Goal: Task Accomplishment & Management: Manage account settings

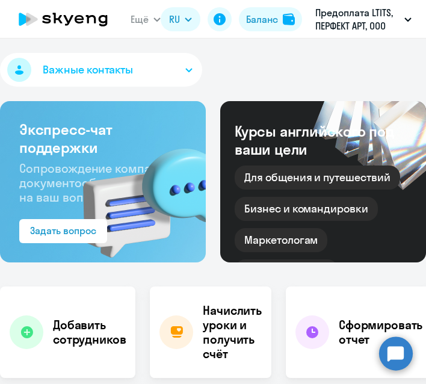
select select "30"
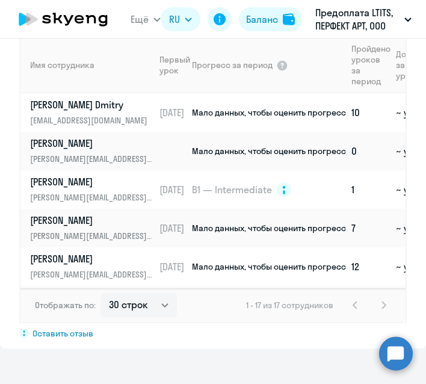
click at [93, 84] on th "Имя сотрудника" at bounding box center [87, 65] width 134 height 57
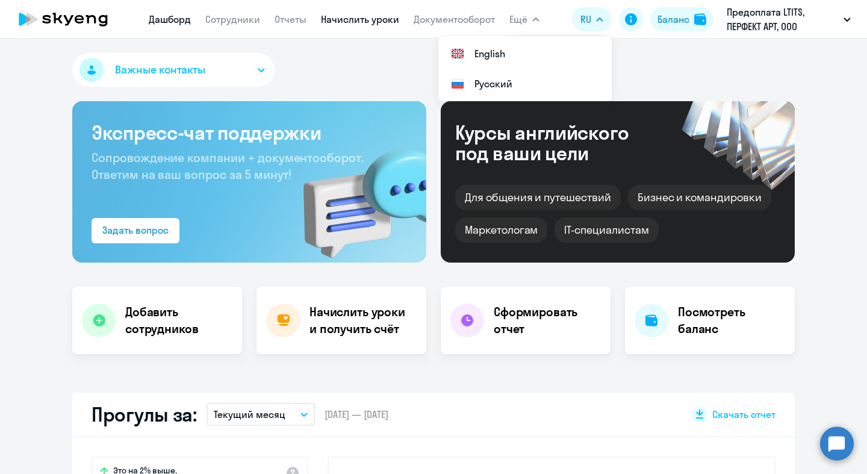
click at [382, 16] on link "Начислить уроки" at bounding box center [360, 19] width 78 height 12
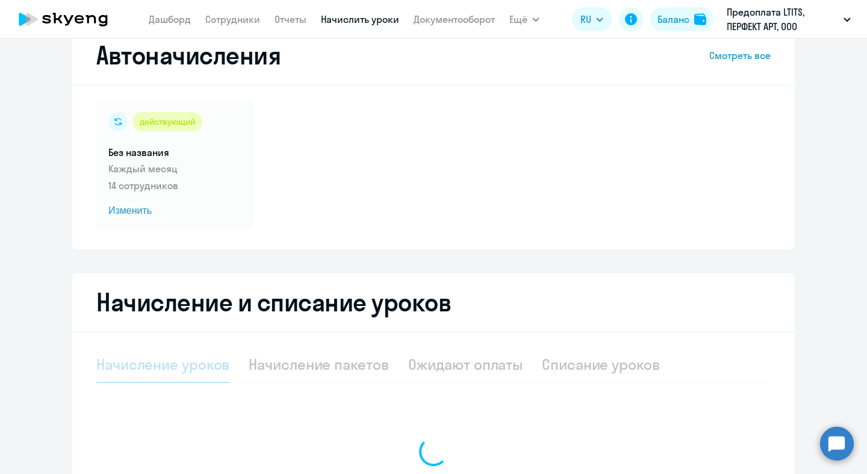
scroll to position [175, 0]
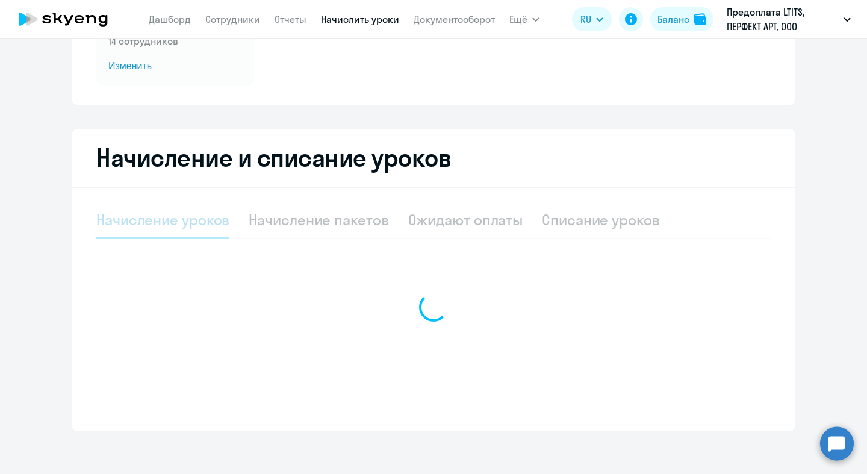
select select "10"
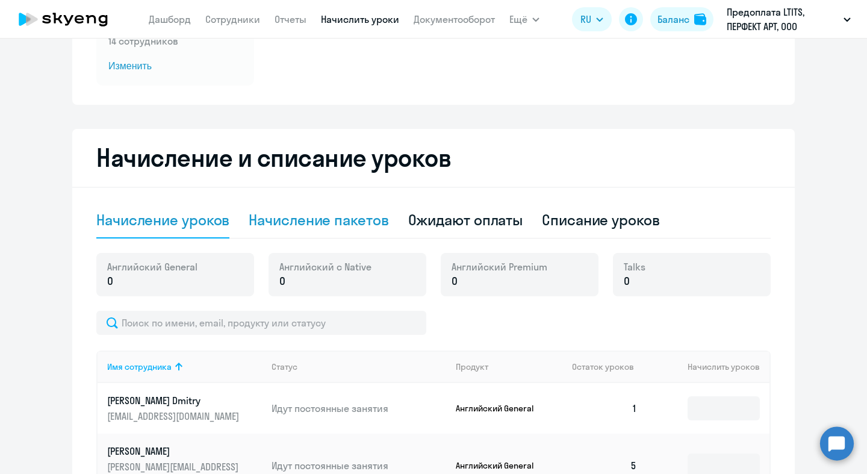
click at [350, 223] on div "Начисление пакетов" at bounding box center [319, 219] width 140 height 19
select select "10"
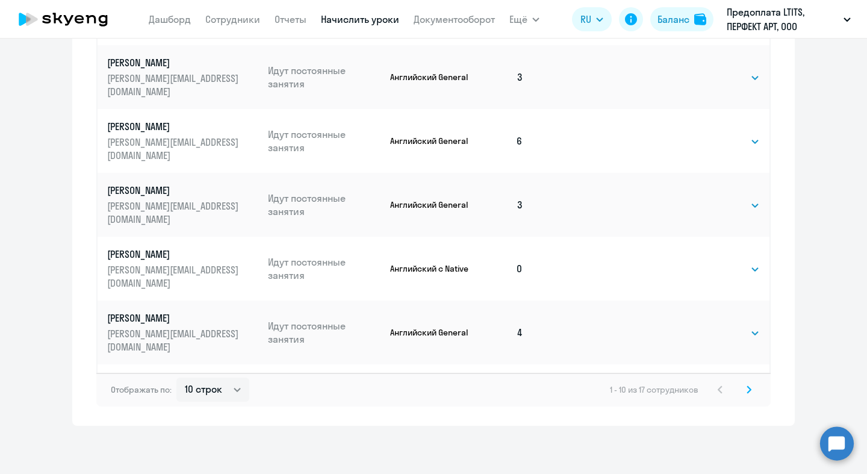
scroll to position [315, 0]
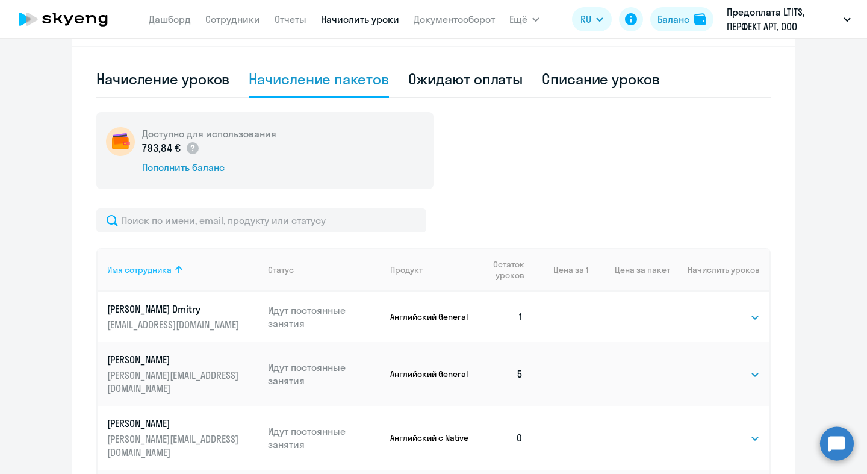
click at [163, 275] on div "Имя сотрудника" at bounding box center [139, 269] width 64 height 11
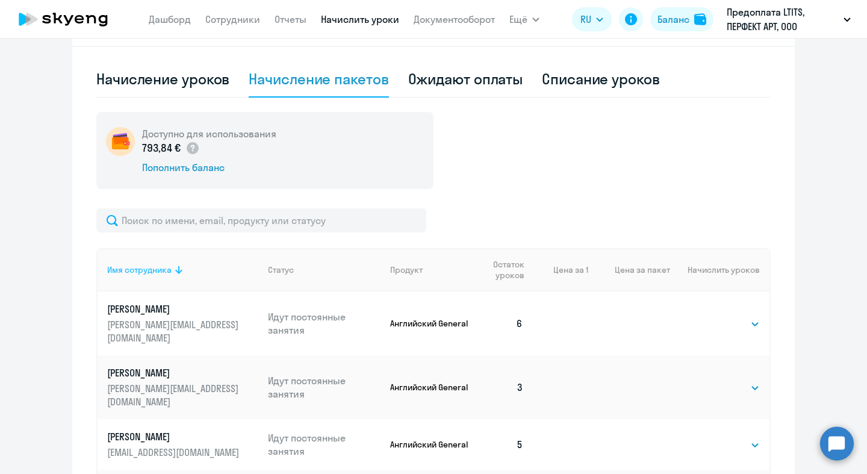
click at [166, 270] on div "Имя сотрудника" at bounding box center [139, 269] width 64 height 11
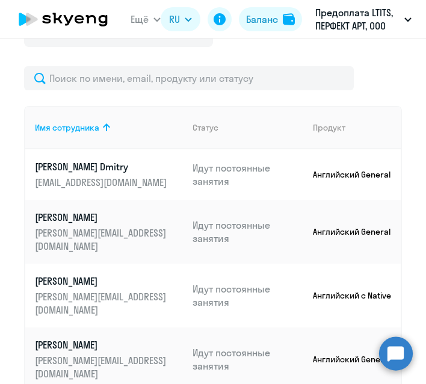
scroll to position [451, 0]
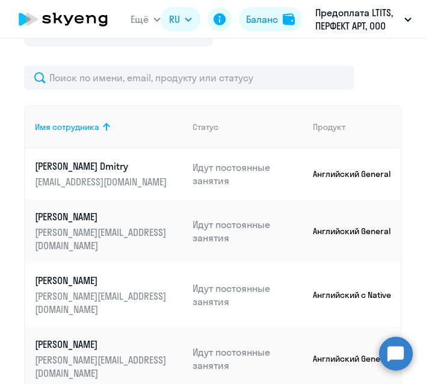
drag, startPoint x: 140, startPoint y: 194, endPoint x: 2, endPoint y: 126, distance: 154.3
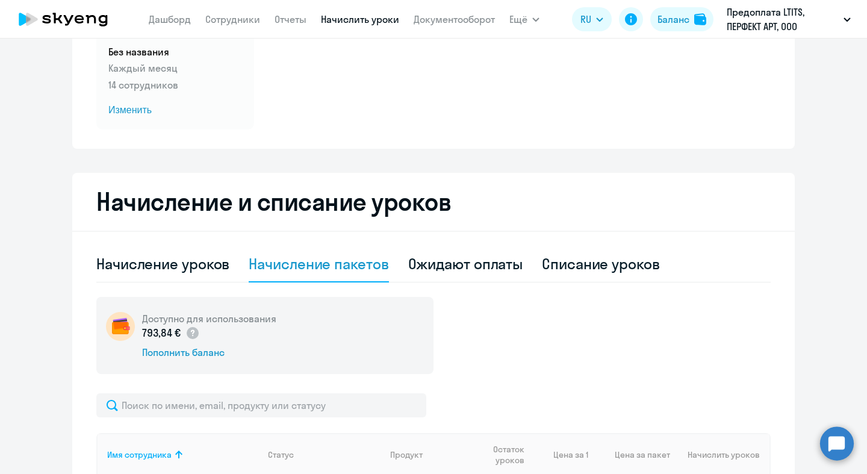
scroll to position [0, 0]
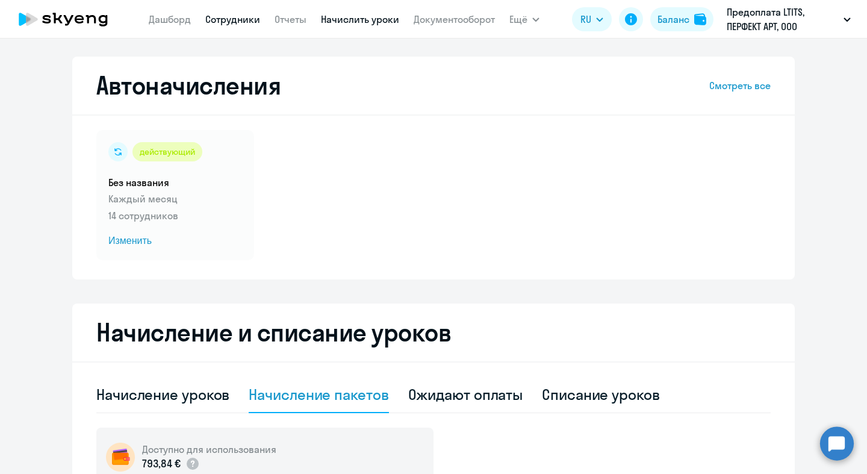
click at [226, 23] on link "Сотрудники" at bounding box center [232, 19] width 55 height 12
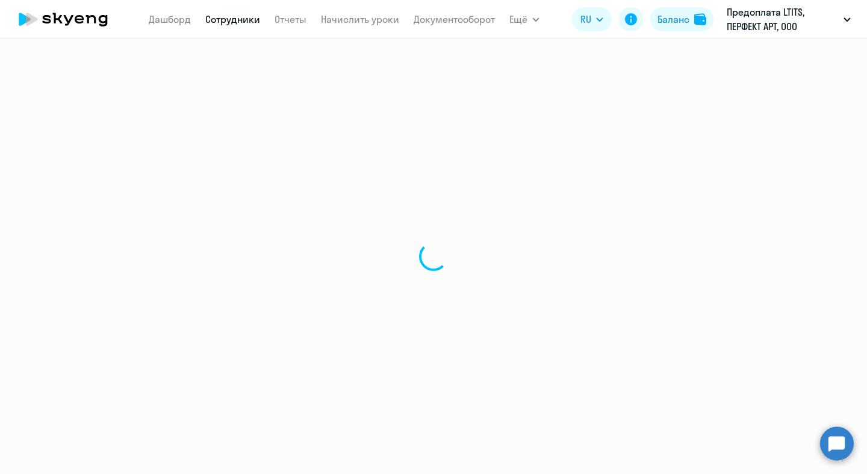
select select "30"
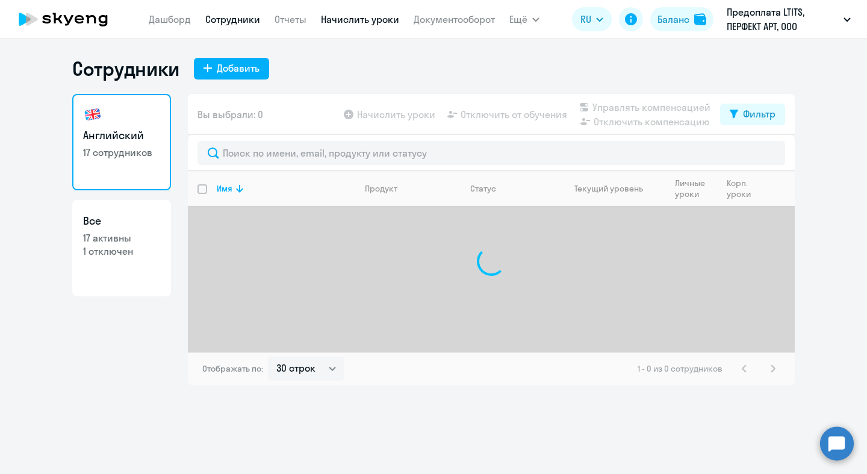
click at [379, 19] on link "Начислить уроки" at bounding box center [360, 19] width 78 height 12
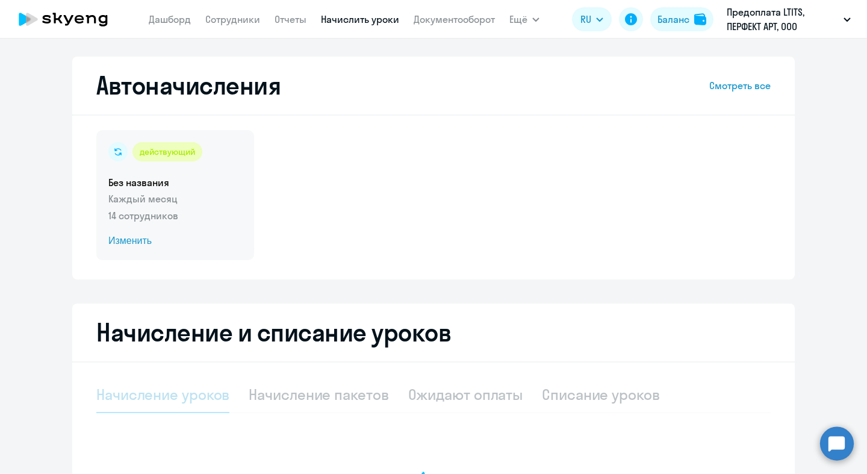
click at [161, 218] on p "14 сотрудников" at bounding box center [175, 215] width 134 height 14
select select "10"
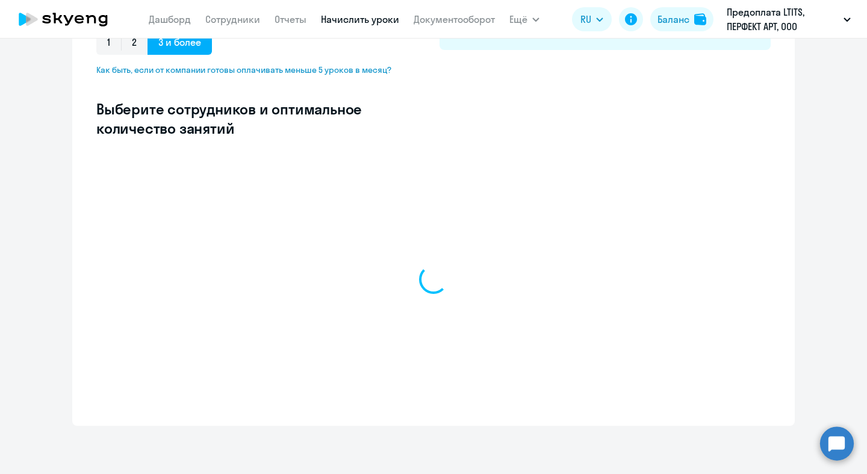
select select "10"
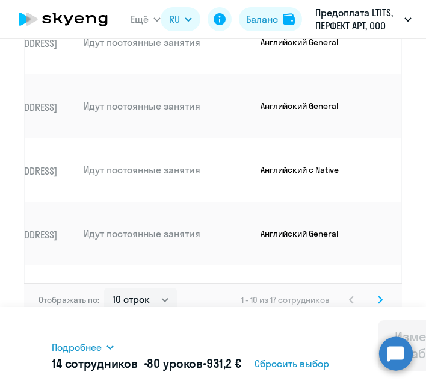
scroll to position [9, 0]
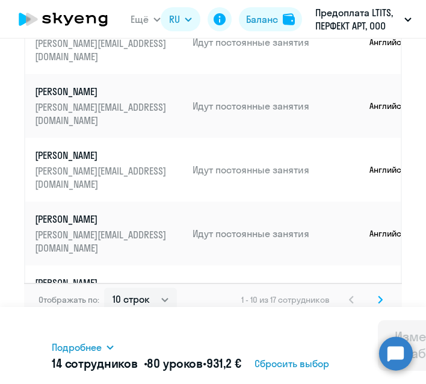
click at [378, 299] on icon at bounding box center [380, 300] width 5 height 8
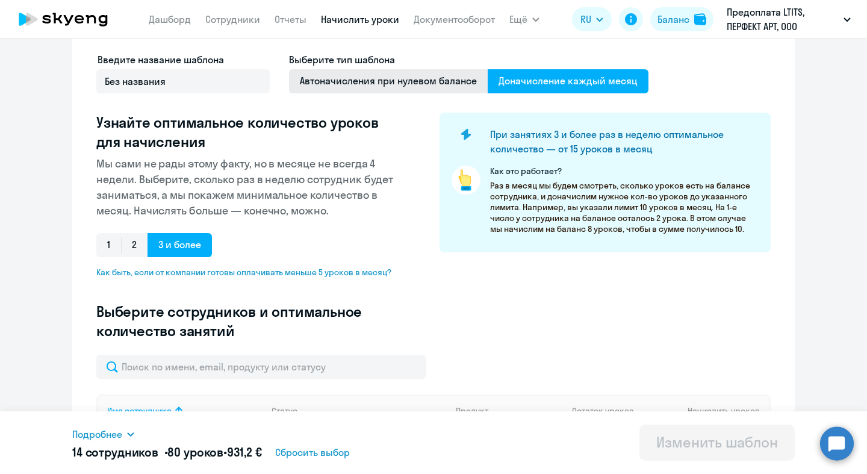
scroll to position [0, 0]
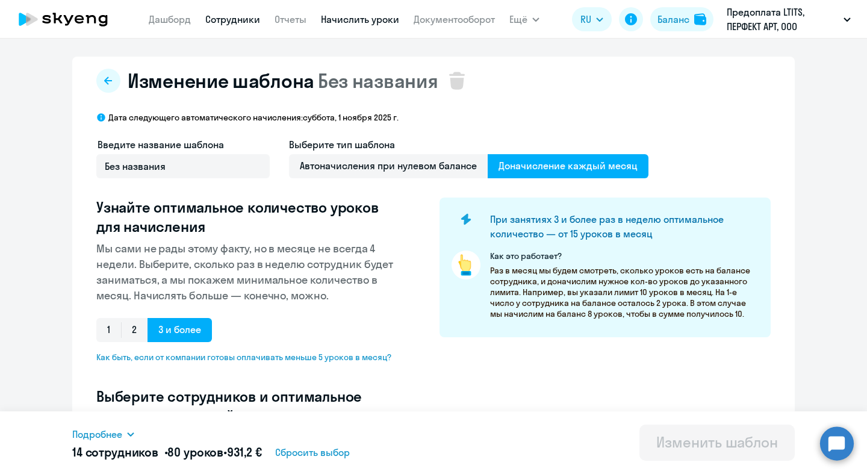
click at [232, 20] on link "Сотрудники" at bounding box center [232, 19] width 55 height 12
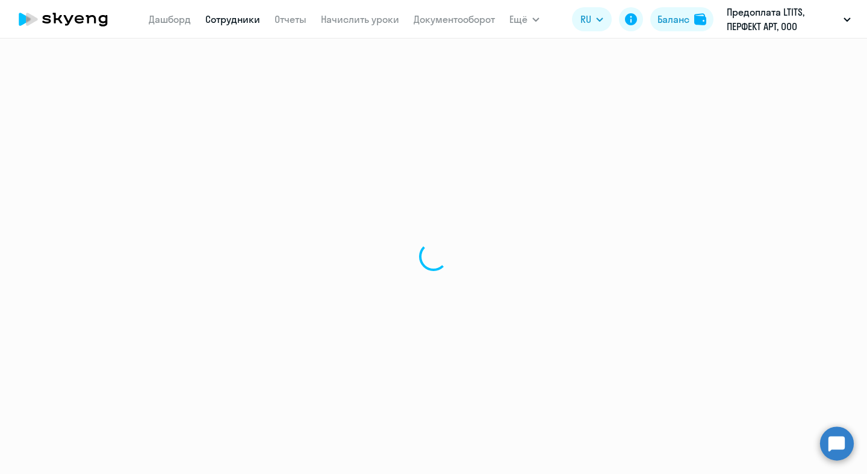
select select "30"
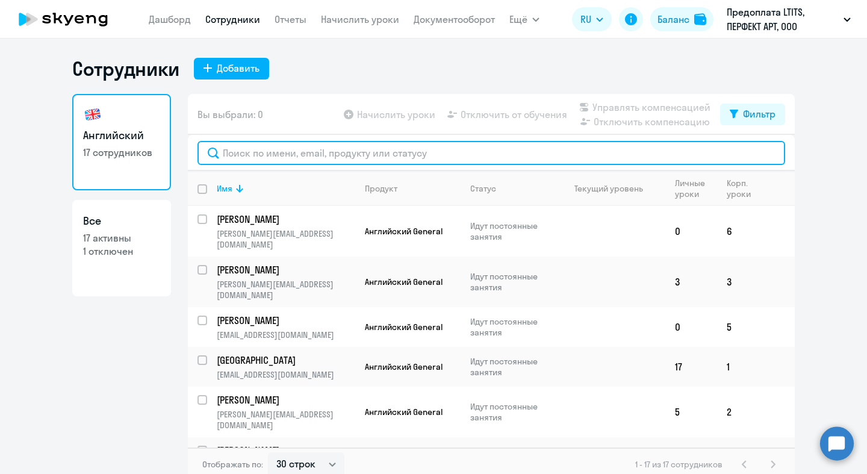
click at [262, 149] on input "text" at bounding box center [491, 153] width 588 height 24
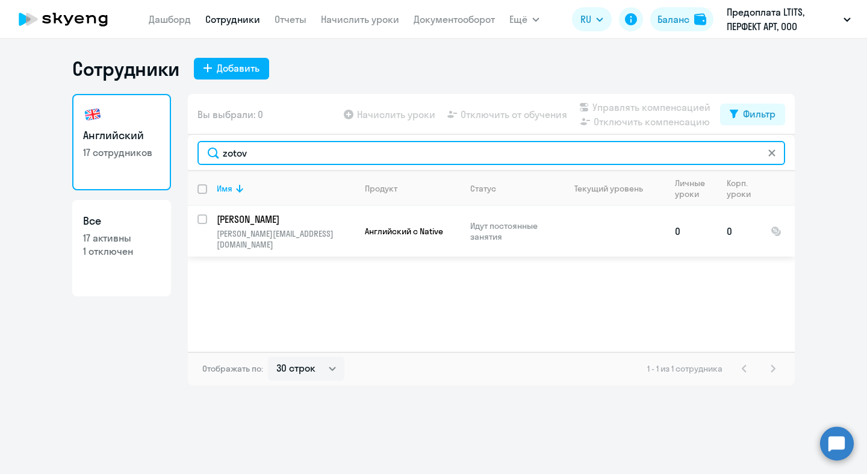
type input "zotov"
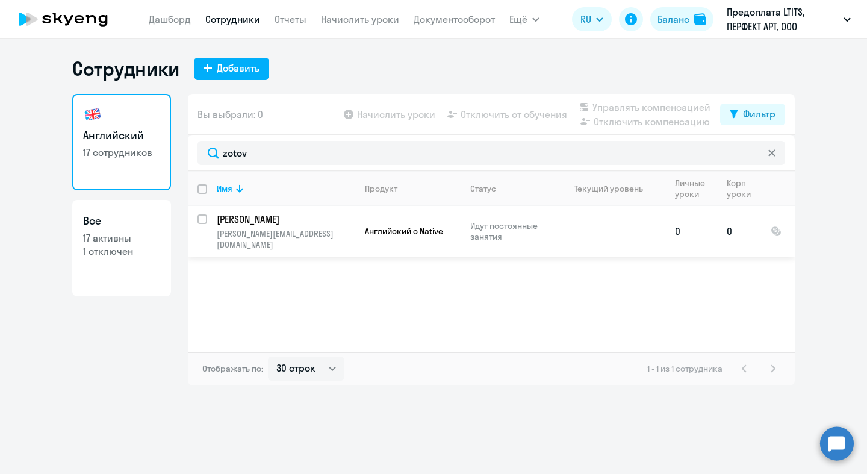
click at [426, 229] on td at bounding box center [609, 231] width 112 height 51
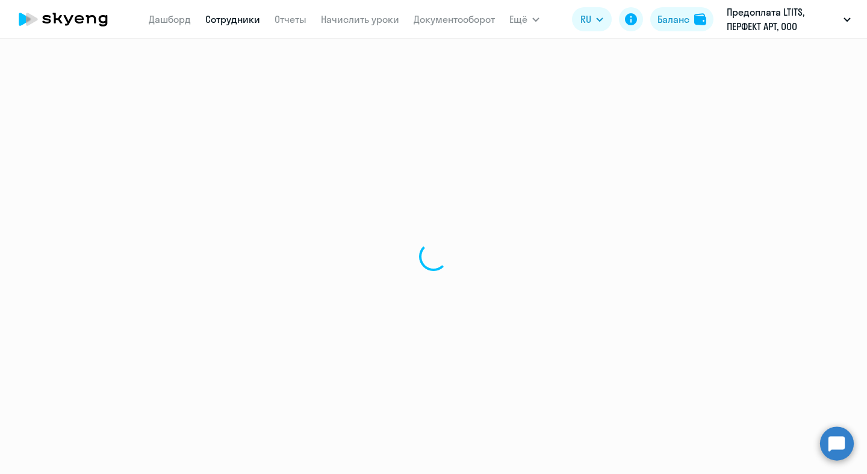
select select "english"
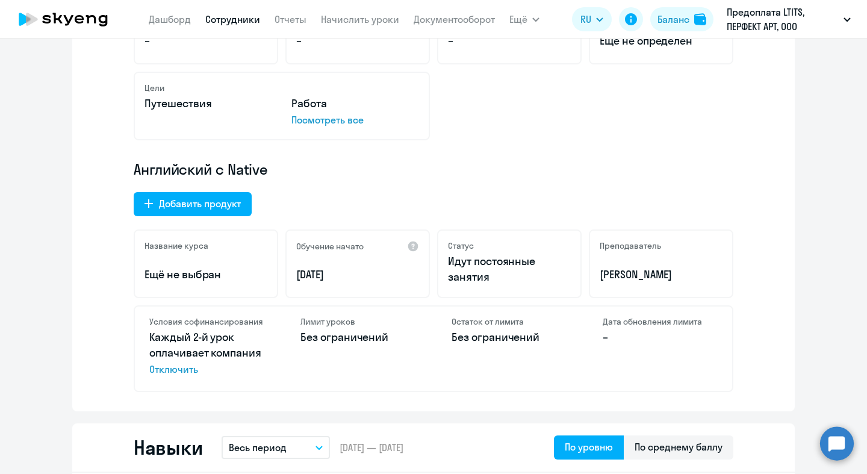
scroll to position [240, 0]
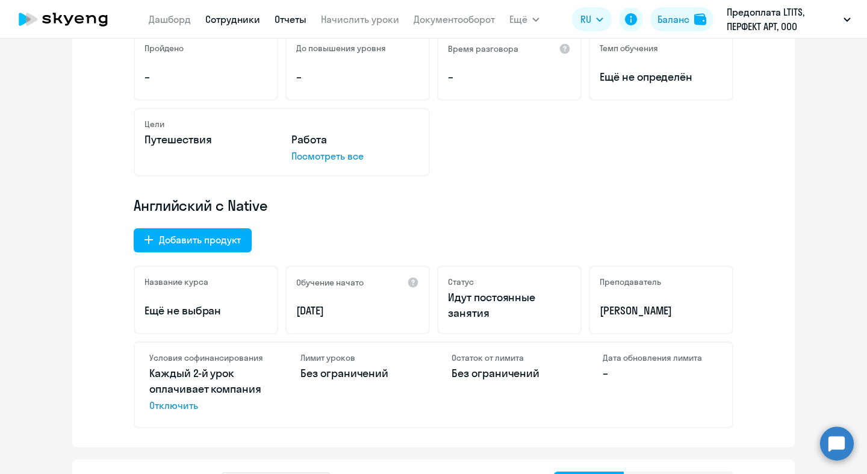
click at [299, 17] on link "Отчеты" at bounding box center [291, 19] width 32 height 12
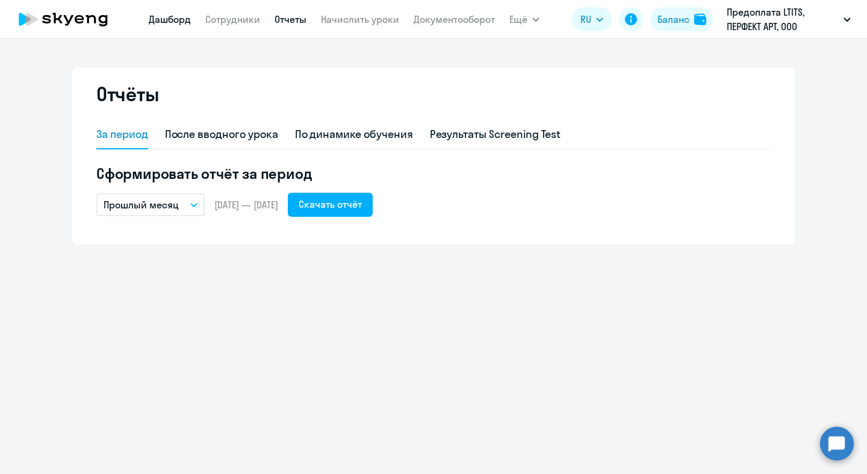
click at [181, 19] on link "Дашборд" at bounding box center [170, 19] width 42 height 12
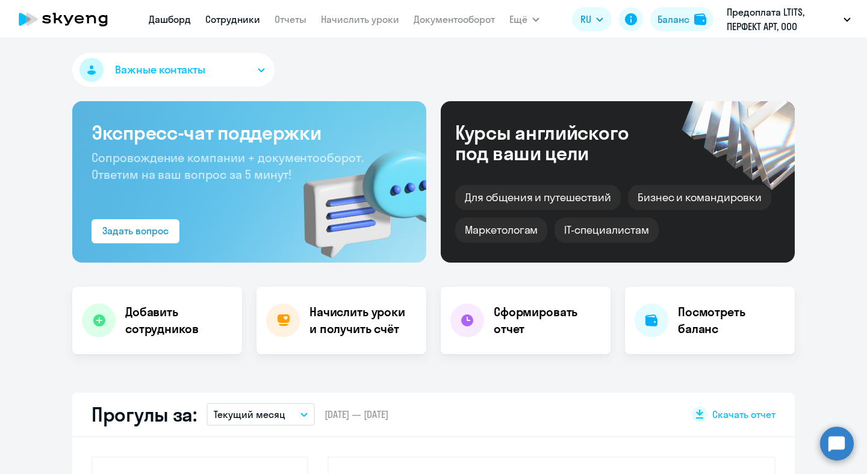
click at [240, 18] on link "Сотрудники" at bounding box center [232, 19] width 55 height 12
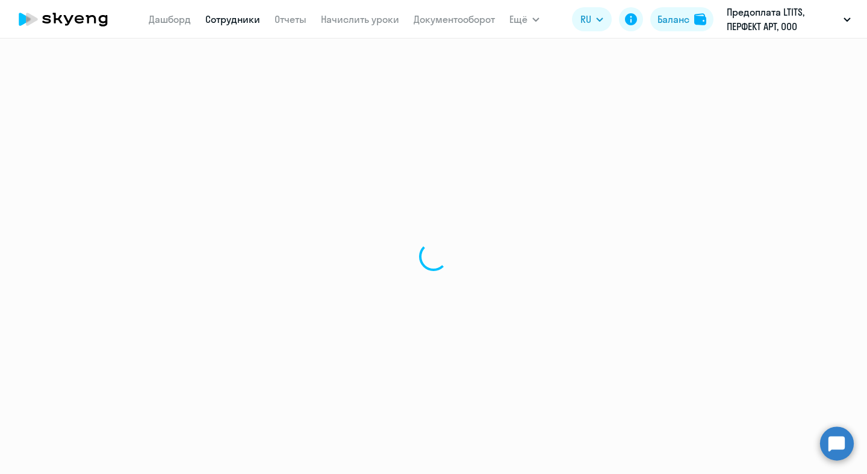
select select "30"
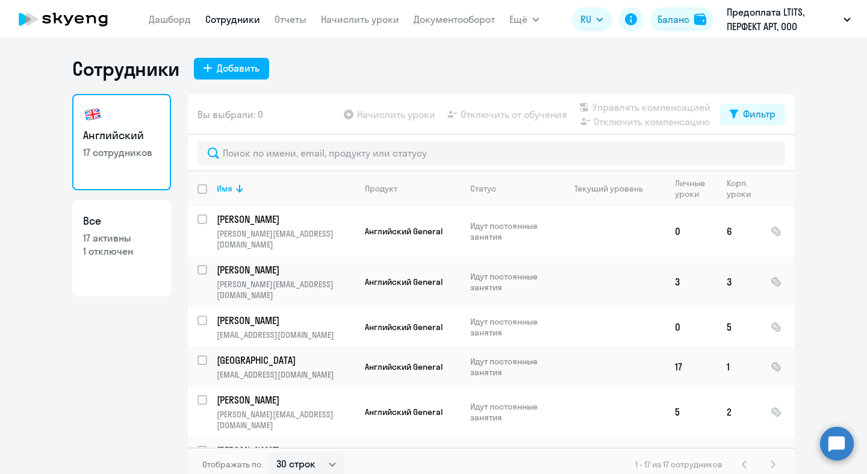
click at [426, 116] on app-table-action-button "Отключить от обучения" at bounding box center [506, 114] width 122 height 14
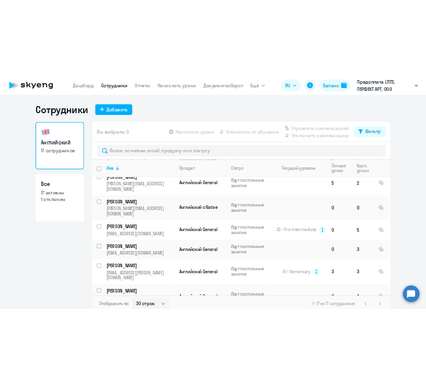
scroll to position [191, 0]
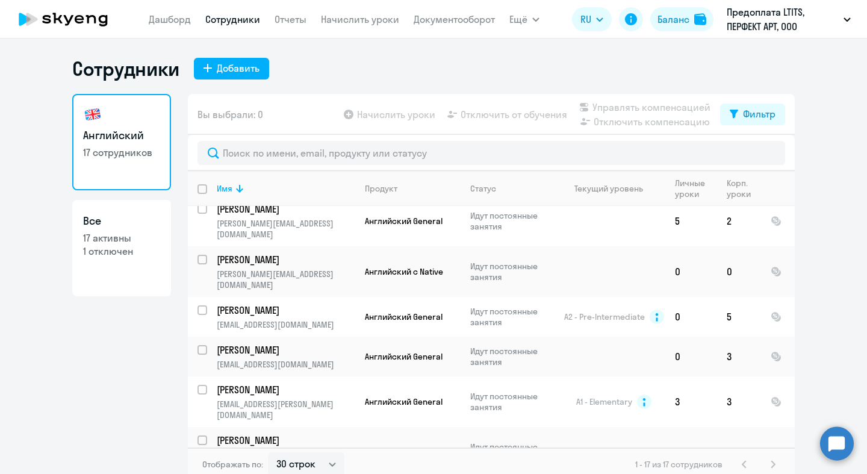
checkbox input "true"
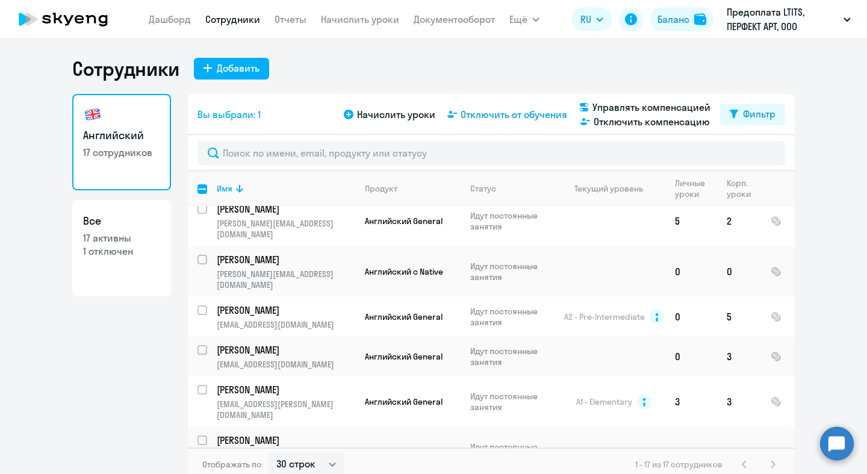
click at [426, 118] on span "Отключить от обучения" at bounding box center [514, 114] width 107 height 14
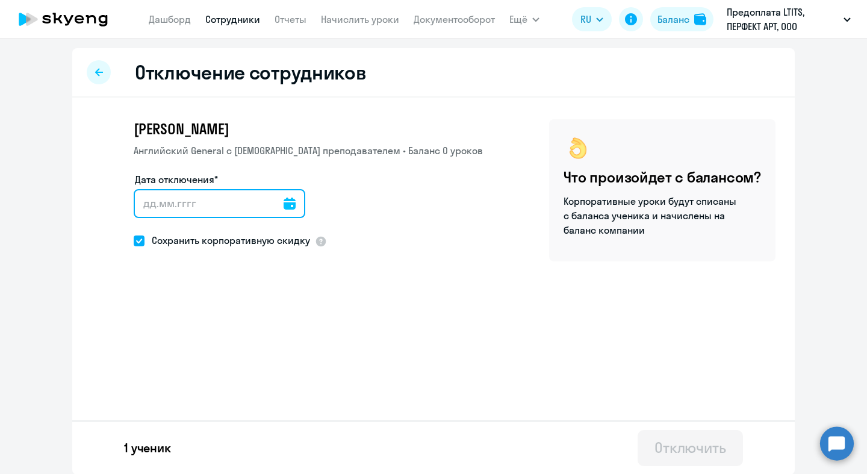
click at [194, 205] on input "Дата отключения*" at bounding box center [220, 203] width 172 height 29
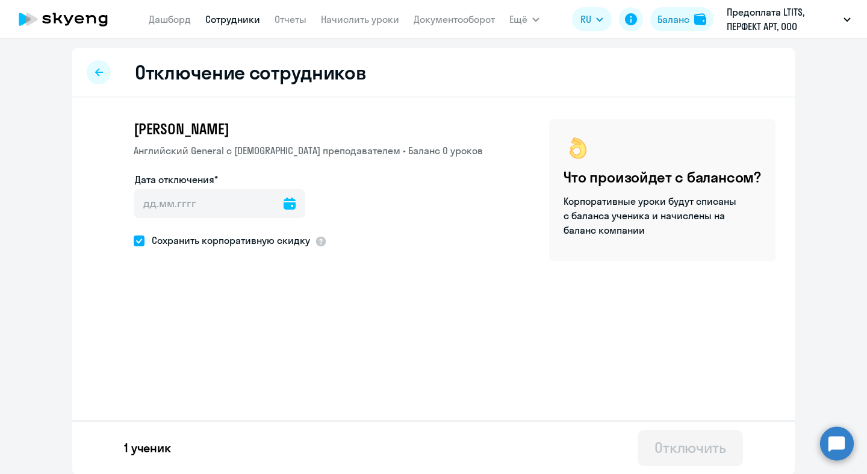
click at [284, 200] on icon at bounding box center [290, 203] width 12 height 12
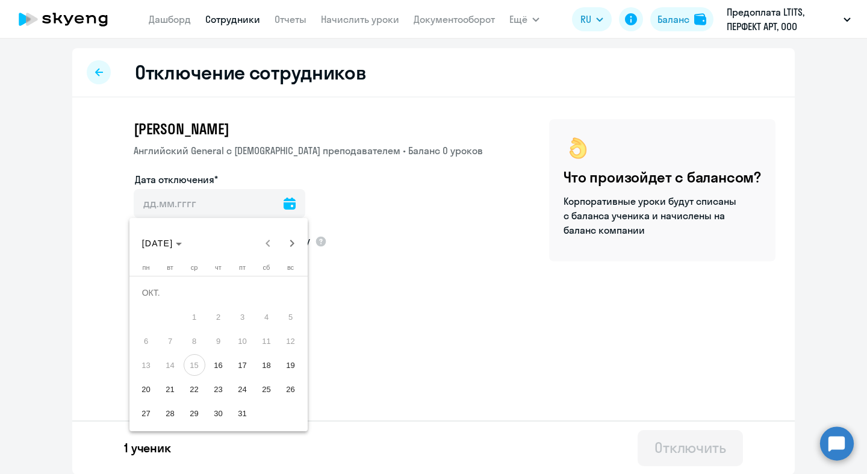
click at [173, 384] on span "28" at bounding box center [171, 413] width 22 height 22
type input "[DATE]"
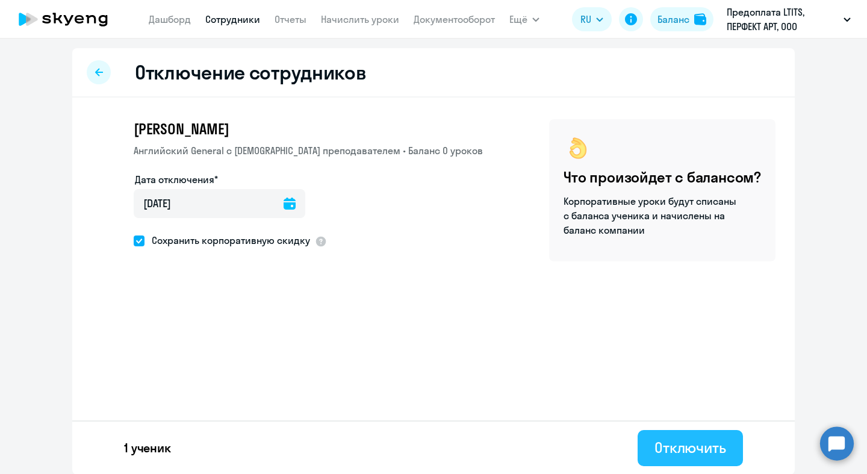
click at [426, 384] on div "Отключить" at bounding box center [690, 447] width 72 height 19
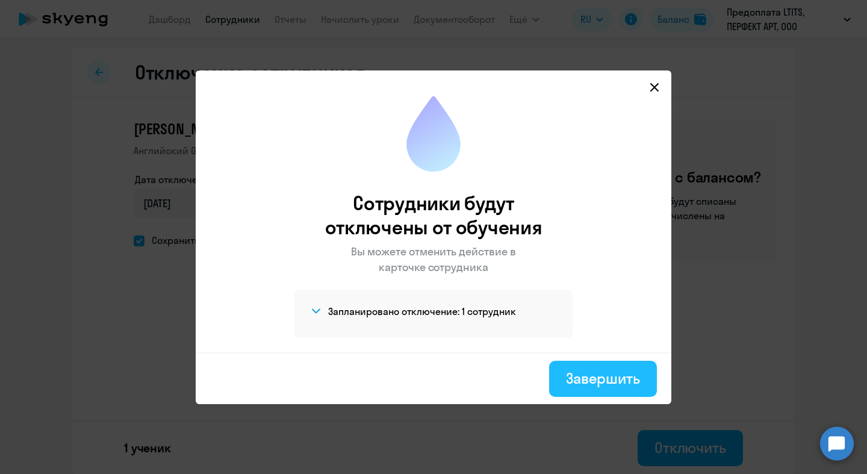
click at [426, 381] on div "Завершить" at bounding box center [603, 377] width 74 height 19
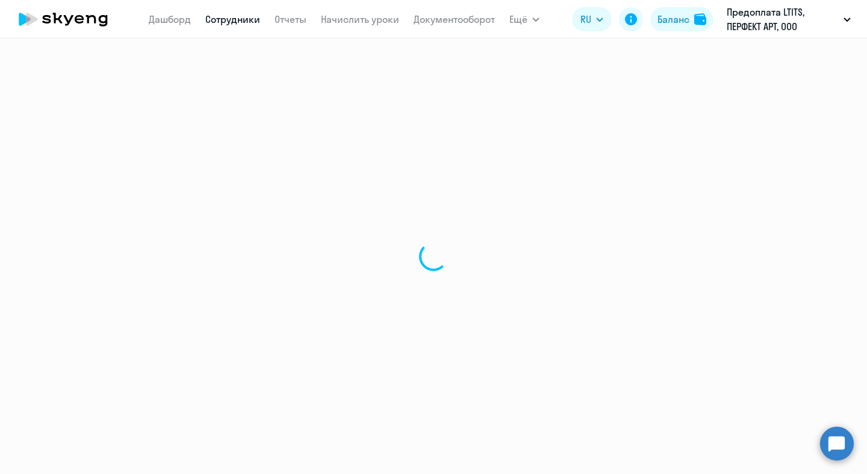
select select "30"
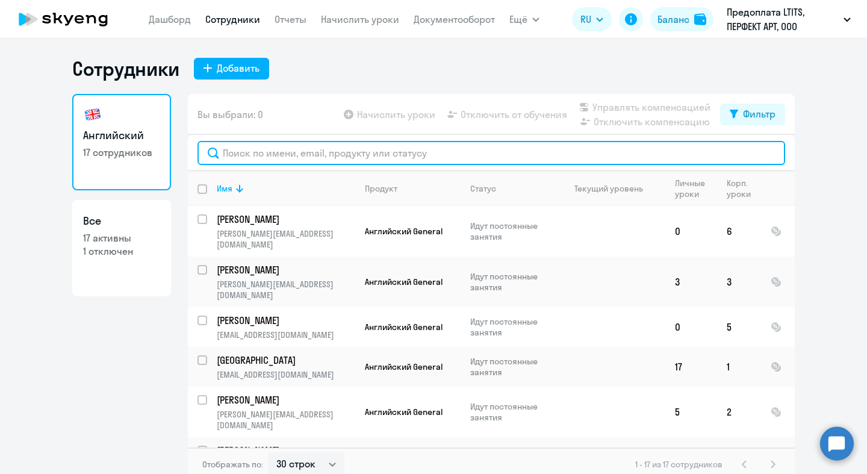
click at [271, 150] on input "text" at bounding box center [491, 153] width 588 height 24
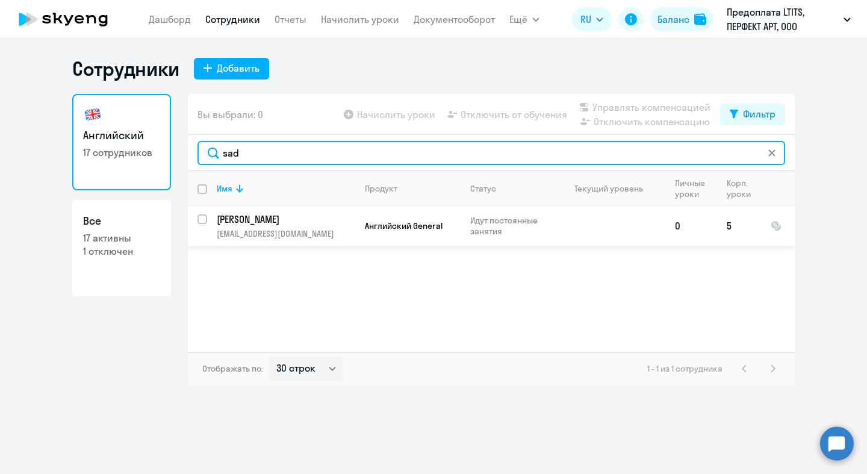
type input "sad"
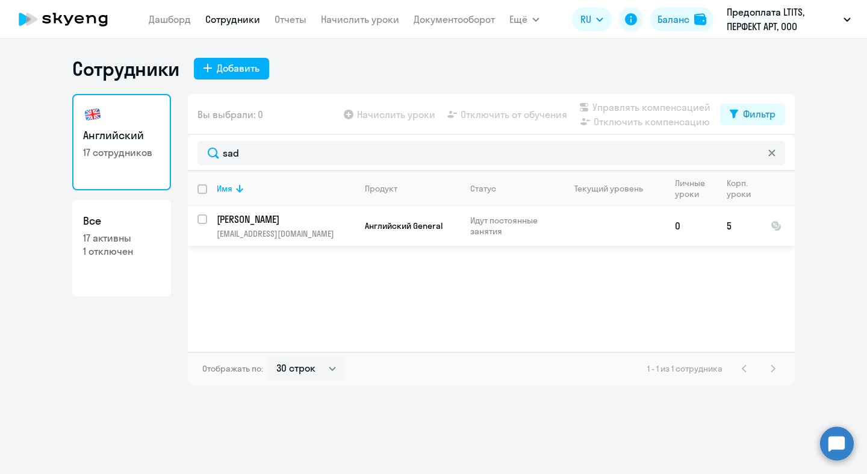
click at [203, 220] on input "select row 37502118" at bounding box center [209, 226] width 24 height 24
checkbox input "true"
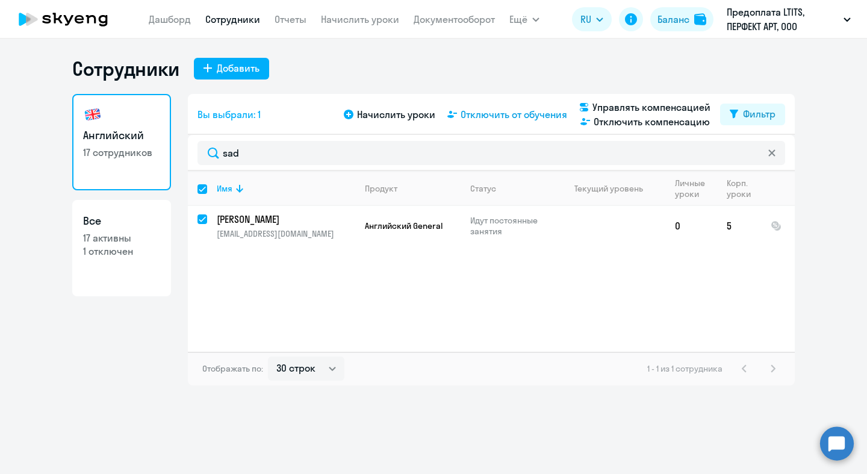
click at [426, 118] on span "Отключить от обучения" at bounding box center [514, 114] width 107 height 14
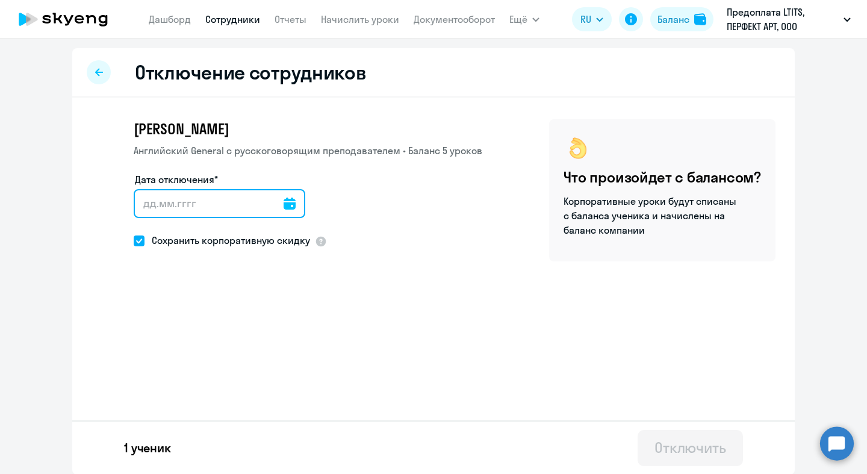
click at [205, 200] on input "Дата отключения*" at bounding box center [220, 203] width 172 height 29
type input "[DATE]"
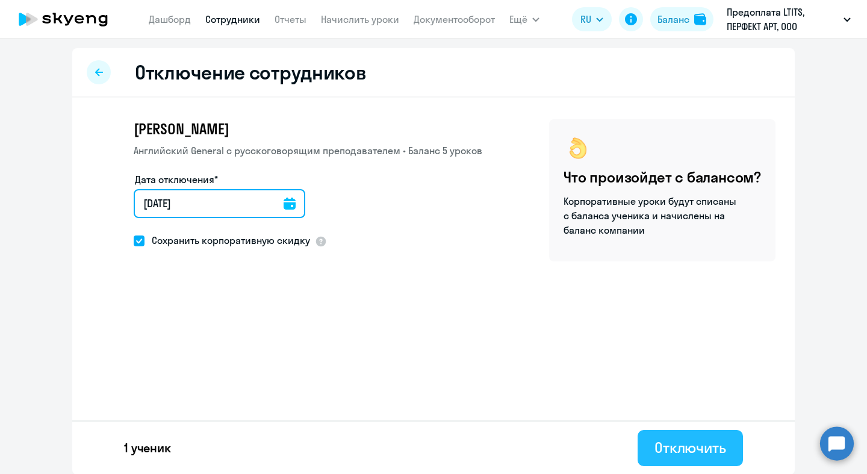
type input "[DATE]"
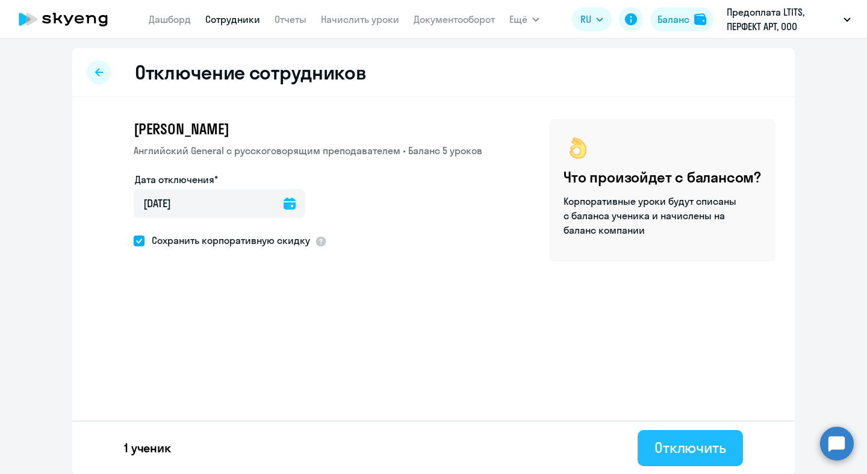
click at [426, 384] on div "Отключить" at bounding box center [690, 447] width 72 height 19
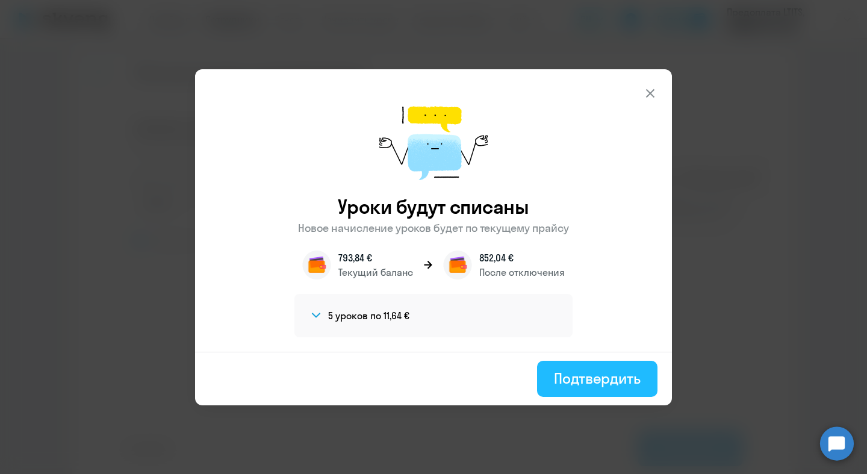
click at [426, 379] on div "Подтвердить" at bounding box center [597, 377] width 87 height 19
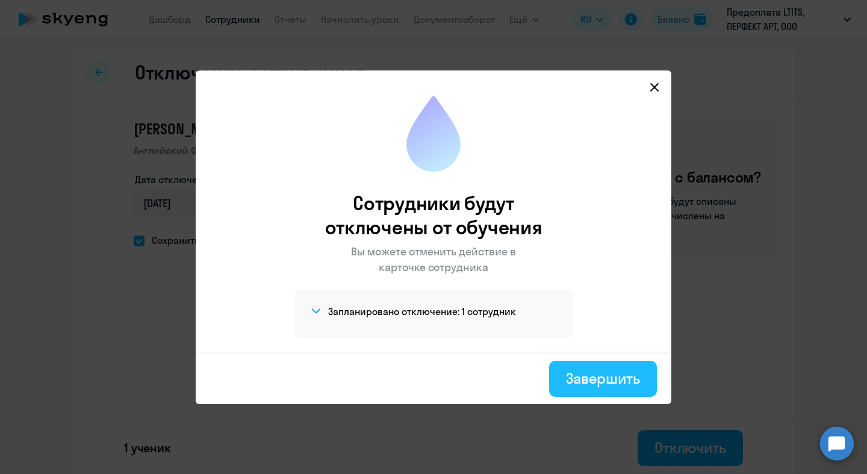
click at [426, 384] on div "Завершить" at bounding box center [603, 377] width 74 height 19
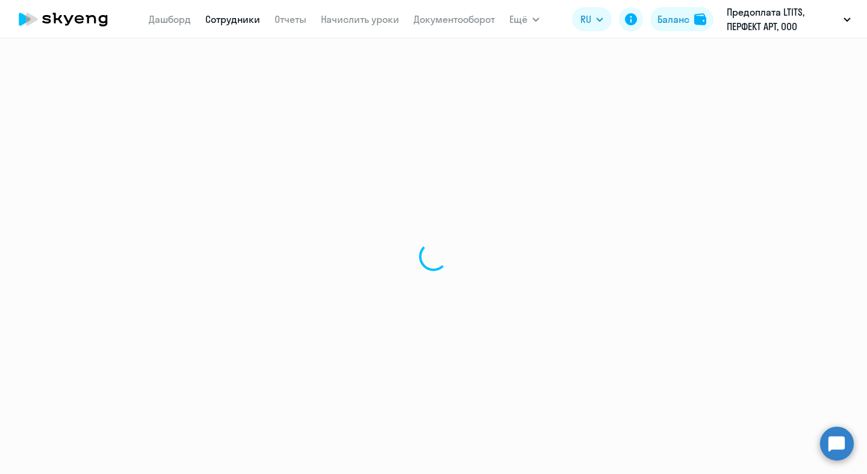
select select "30"
